Goal: Task Accomplishment & Management: Manage account settings

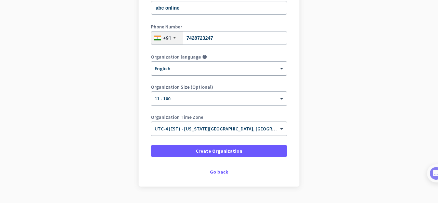
scroll to position [128, 0]
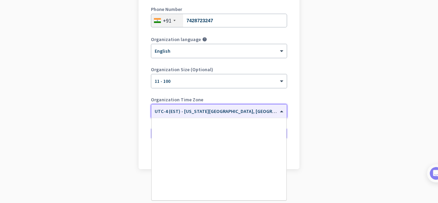
click at [223, 114] on span "UTC-4 (EST) - [US_STATE][GEOGRAPHIC_DATA], [GEOGRAPHIC_DATA], [GEOGRAPHIC_DATA]…" at bounding box center [274, 111] width 238 height 6
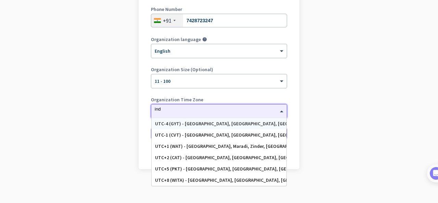
scroll to position [0, 0]
type input "i"
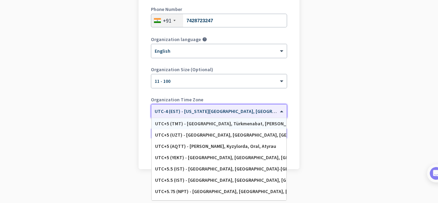
scroll to position [2675, 0]
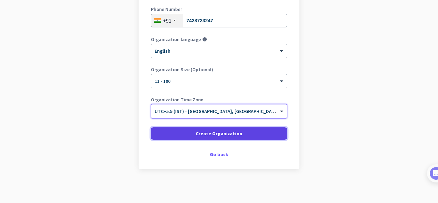
click at [211, 131] on span "Create Organization" at bounding box center [219, 133] width 47 height 7
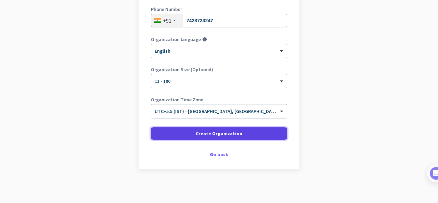
scroll to position [87, 0]
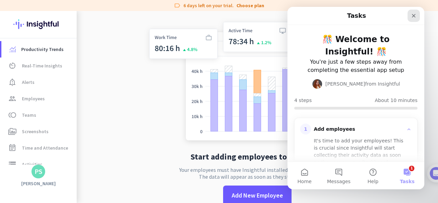
click at [416, 18] on icon "Close" at bounding box center [413, 15] width 5 height 5
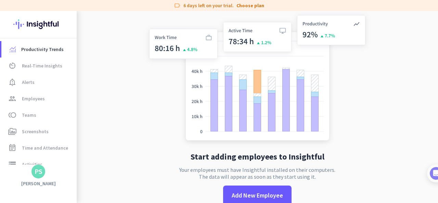
scroll to position [13, 0]
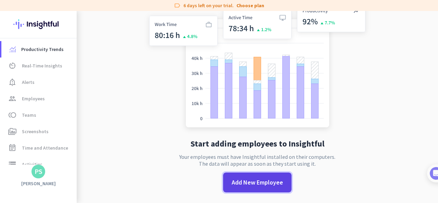
click at [252, 182] on span "Add New Employee" at bounding box center [257, 182] width 51 height 9
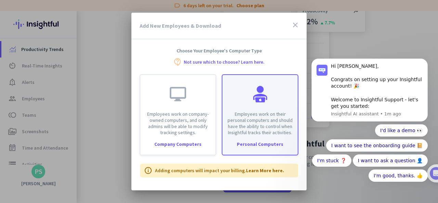
scroll to position [0, 0]
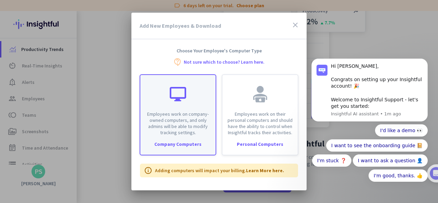
click at [194, 129] on p "Employees work on company-owned computers, and only admins will be able to modi…" at bounding box center [177, 123] width 67 height 25
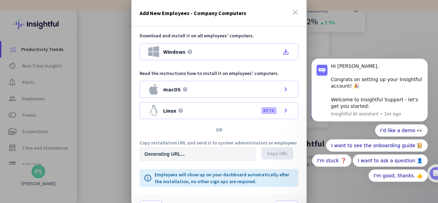
type input "[URL][DOMAIN_NAME]"
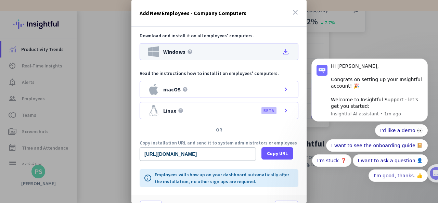
click at [286, 50] on icon "file_download" at bounding box center [285, 52] width 8 height 8
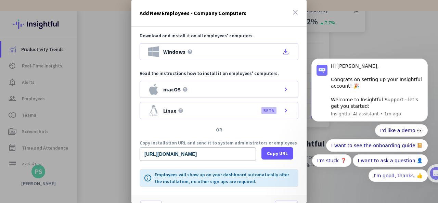
click at [291, 13] on icon "close" at bounding box center [295, 12] width 8 height 8
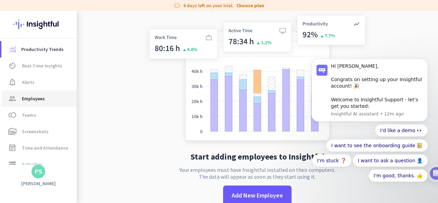
click at [42, 100] on span "Employees" at bounding box center [33, 98] width 23 height 8
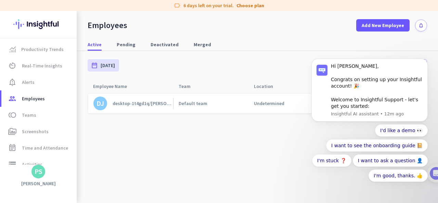
click at [153, 104] on div "desktop-1t4gd1q/[PERSON_NAME]" at bounding box center [143, 103] width 61 height 6
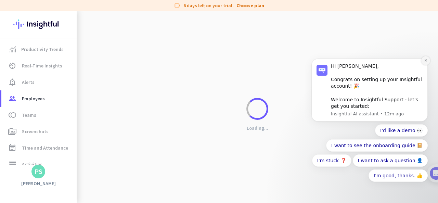
click at [425, 62] on icon "Dismiss notification" at bounding box center [425, 60] width 2 height 2
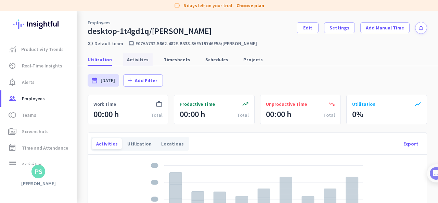
click at [127, 58] on span "Activities" at bounding box center [138, 59] width 22 height 7
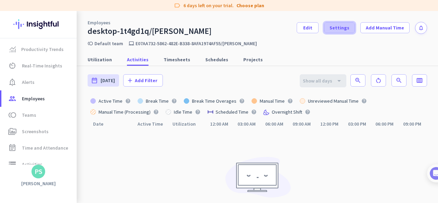
click at [334, 23] on span at bounding box center [339, 27] width 30 height 16
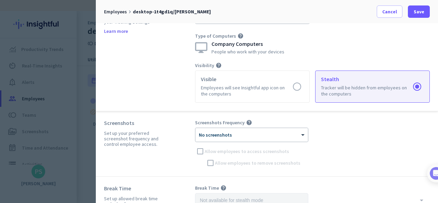
scroll to position [69, 0]
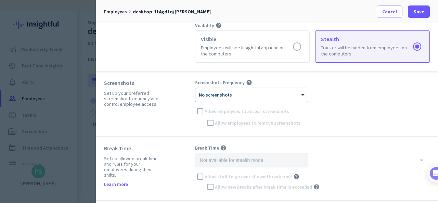
click at [262, 90] on div at bounding box center [251, 93] width 113 height 6
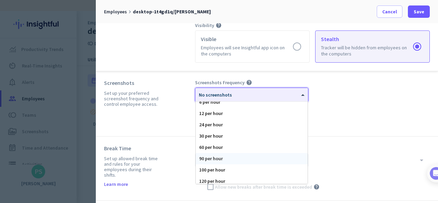
scroll to position [42, 0]
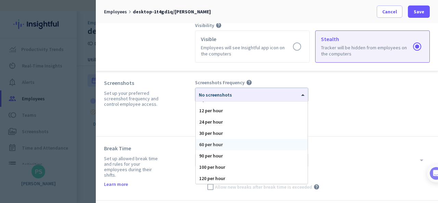
click at [331, 140] on div "Break Time Set up allowed break time and rules for your employees during their …" at bounding box center [267, 168] width 342 height 64
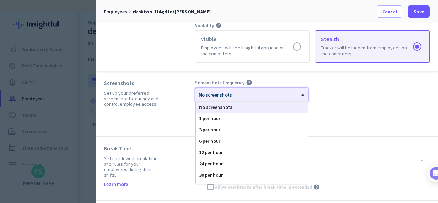
click at [244, 97] on div "× No screenshots" at bounding box center [251, 95] width 113 height 14
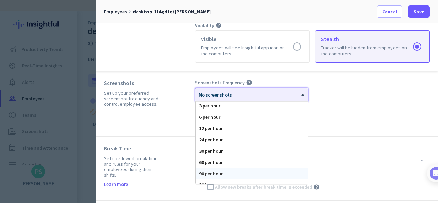
scroll to position [24, 0]
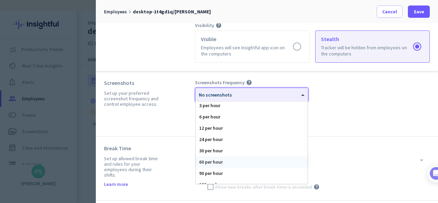
click at [217, 162] on div "60 per hour" at bounding box center [252, 161] width 112 height 11
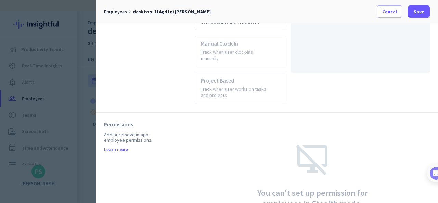
scroll to position [426, 0]
click at [415, 11] on span "Save" at bounding box center [419, 11] width 11 height 7
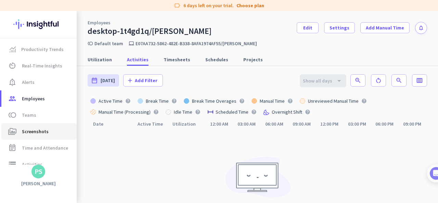
click at [47, 135] on span "perm_media Screenshots" at bounding box center [39, 131] width 64 height 8
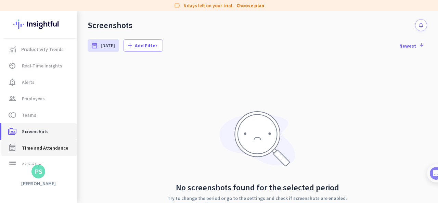
scroll to position [60, 0]
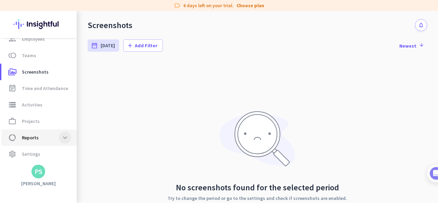
click at [67, 139] on span at bounding box center [65, 137] width 12 height 12
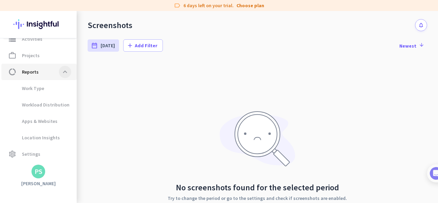
scroll to position [0, 0]
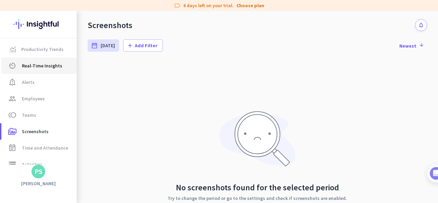
click at [46, 62] on span "Real-Time Insights" at bounding box center [42, 66] width 40 height 8
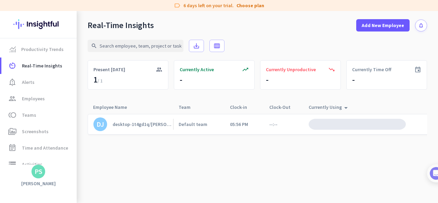
click at [131, 123] on div "desktop-1t4gd1q/[PERSON_NAME]" at bounding box center [143, 124] width 61 height 6
click at [203, 78] on div "trending_up Currently Active -" at bounding box center [214, 74] width 81 height 29
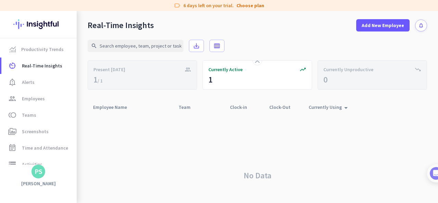
scroll to position [34, 0]
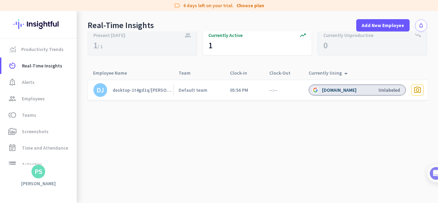
click at [143, 90] on div "desktop-1t4gd1q/[PERSON_NAME]" at bounding box center [143, 90] width 61 height 6
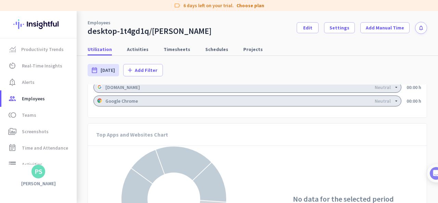
scroll to position [660, 0]
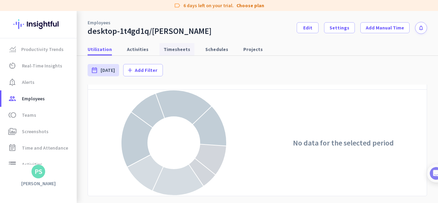
click at [174, 43] on span "Timesheets" at bounding box center [176, 49] width 27 height 12
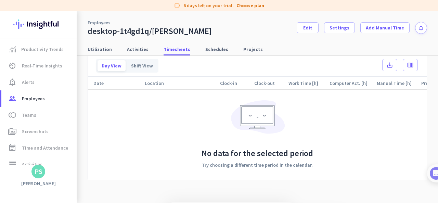
scroll to position [127, 0]
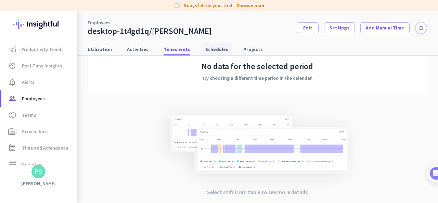
click at [205, 51] on span "Schedules" at bounding box center [216, 49] width 23 height 7
type input "[DATE] - [DATE]"
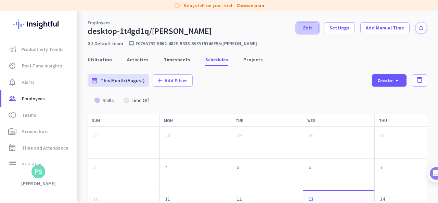
click at [312, 28] on span "Edit" at bounding box center [307, 27] width 9 height 7
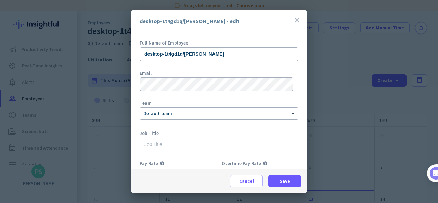
click at [296, 23] on icon "close" at bounding box center [297, 20] width 8 height 8
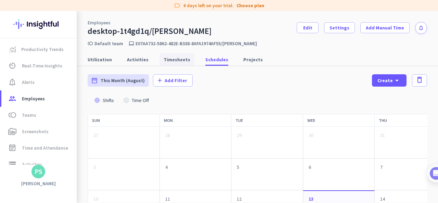
click at [170, 63] on span "Timesheets" at bounding box center [176, 59] width 27 height 7
type input "[DATE] - [DATE]"
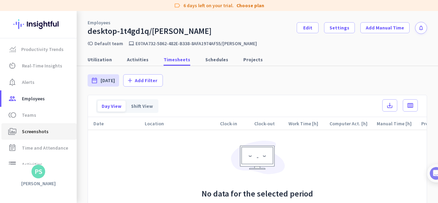
click at [63, 126] on link "perm_media Screenshots" at bounding box center [38, 131] width 75 height 16
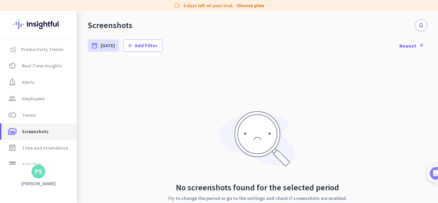
scroll to position [49, 0]
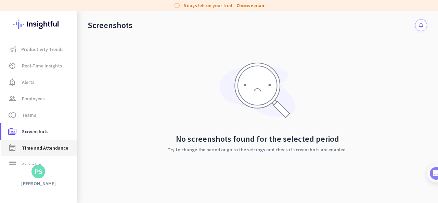
click at [54, 145] on span "Time and Attendance" at bounding box center [45, 148] width 46 height 8
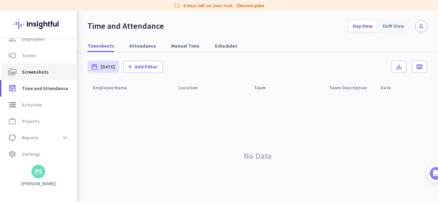
click at [37, 69] on span "Screenshots" at bounding box center [35, 72] width 27 height 8
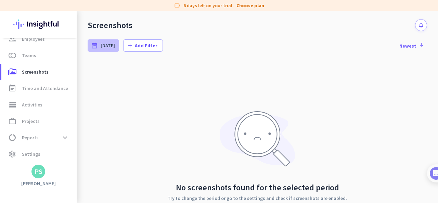
click at [104, 45] on span "[DATE]" at bounding box center [108, 45] width 14 height 7
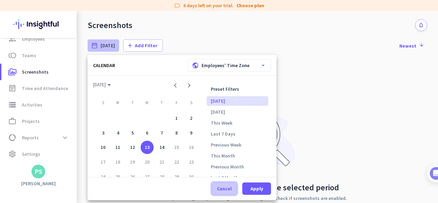
click at [221, 187] on span "Cancel" at bounding box center [224, 188] width 15 height 7
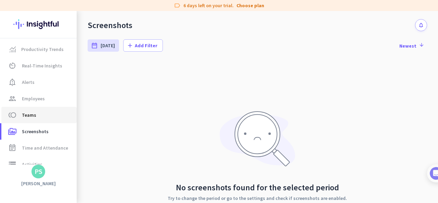
scroll to position [25, 0]
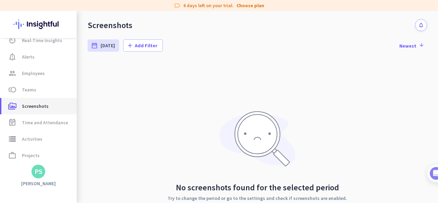
click at [37, 108] on span "Screenshots" at bounding box center [35, 106] width 27 height 8
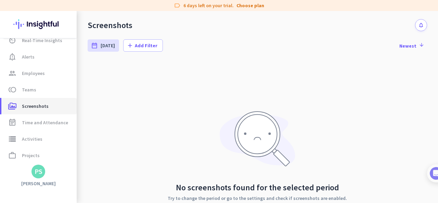
click at [37, 108] on span "Screenshots" at bounding box center [35, 106] width 27 height 8
